Goal: Navigation & Orientation: Find specific page/section

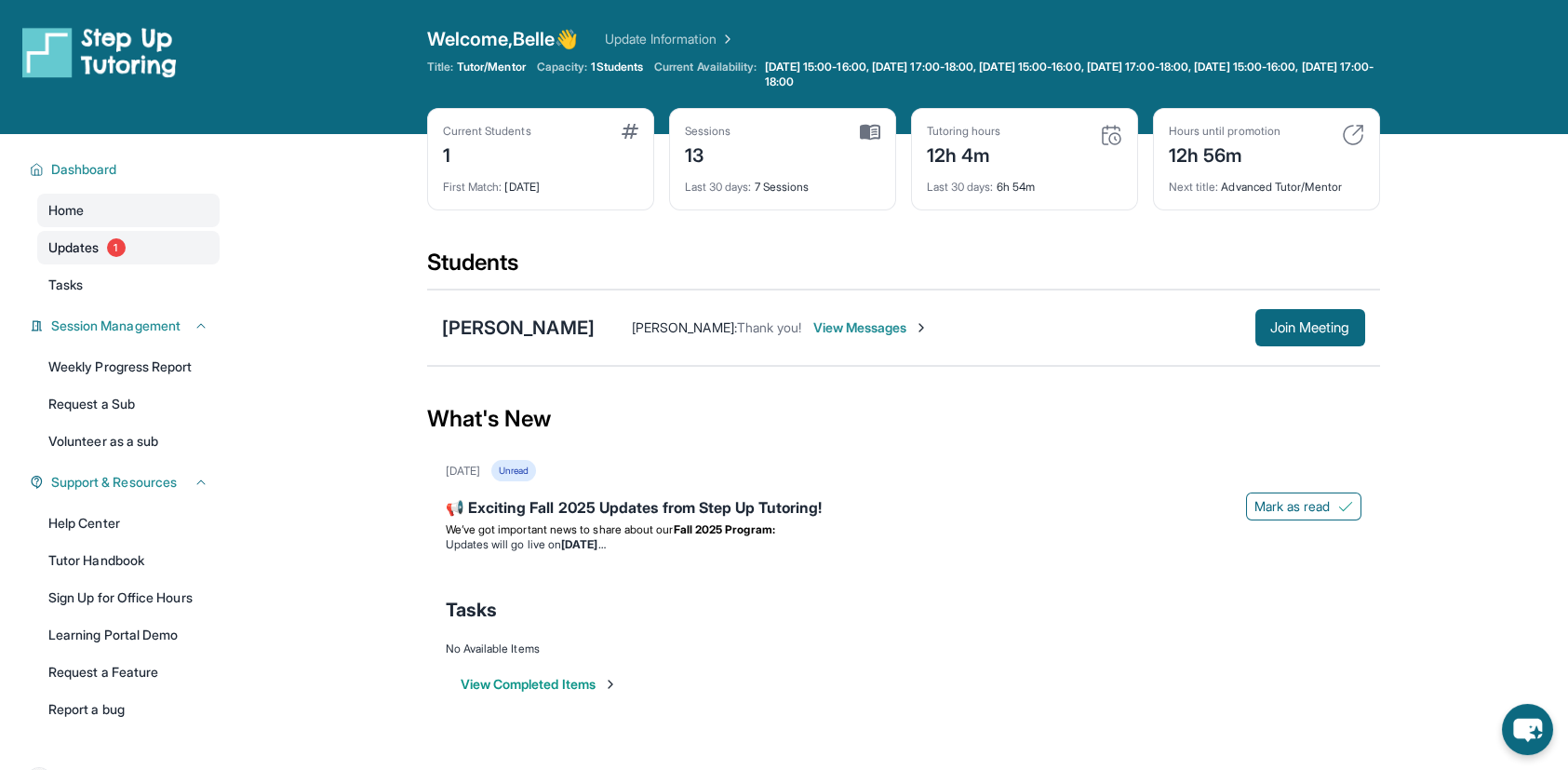
click at [135, 244] on link "Updates 1" at bounding box center [128, 247] width 182 height 33
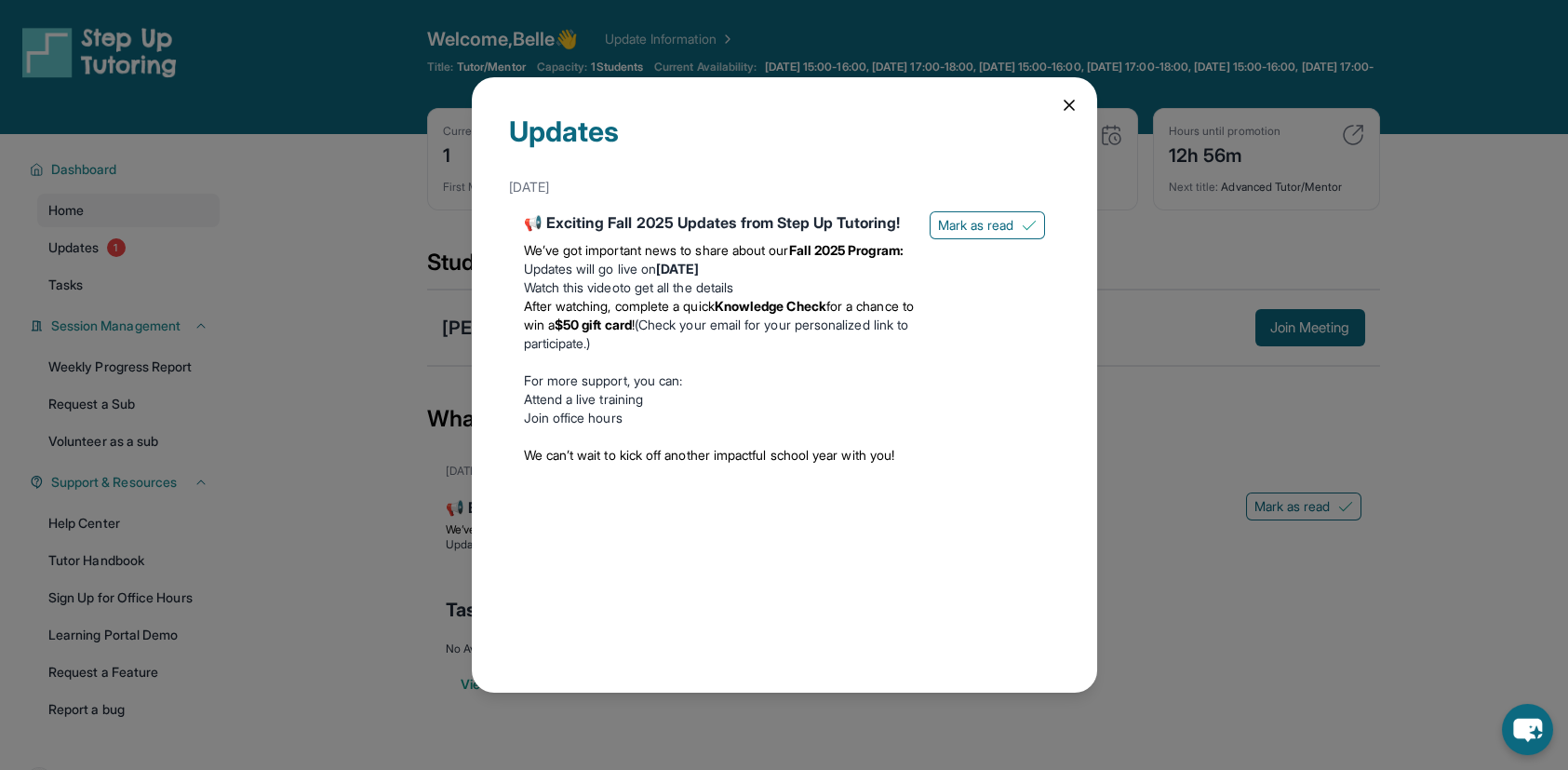
click at [1066, 103] on icon at bounding box center [1068, 104] width 9 height 9
